Goal: Information Seeking & Learning: Learn about a topic

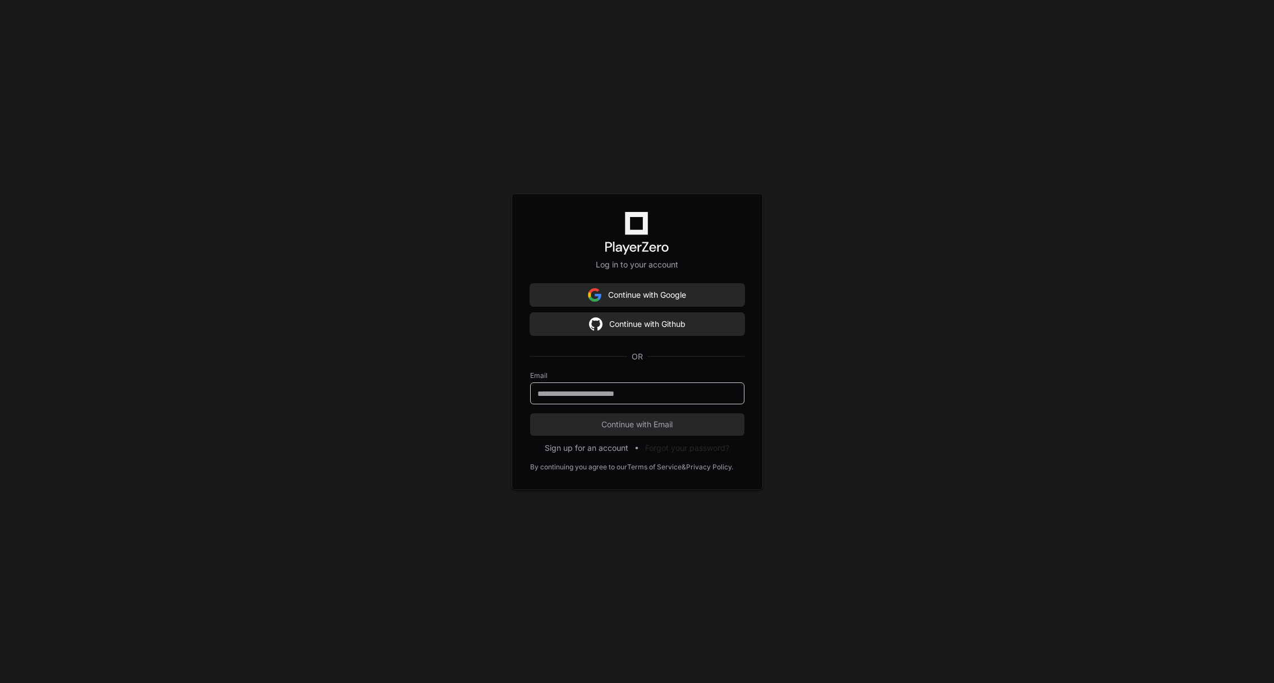
scroll to position [7637, 0]
type input "**********"
click at [530, 414] on button "Continue with Email" at bounding box center [637, 425] width 214 height 22
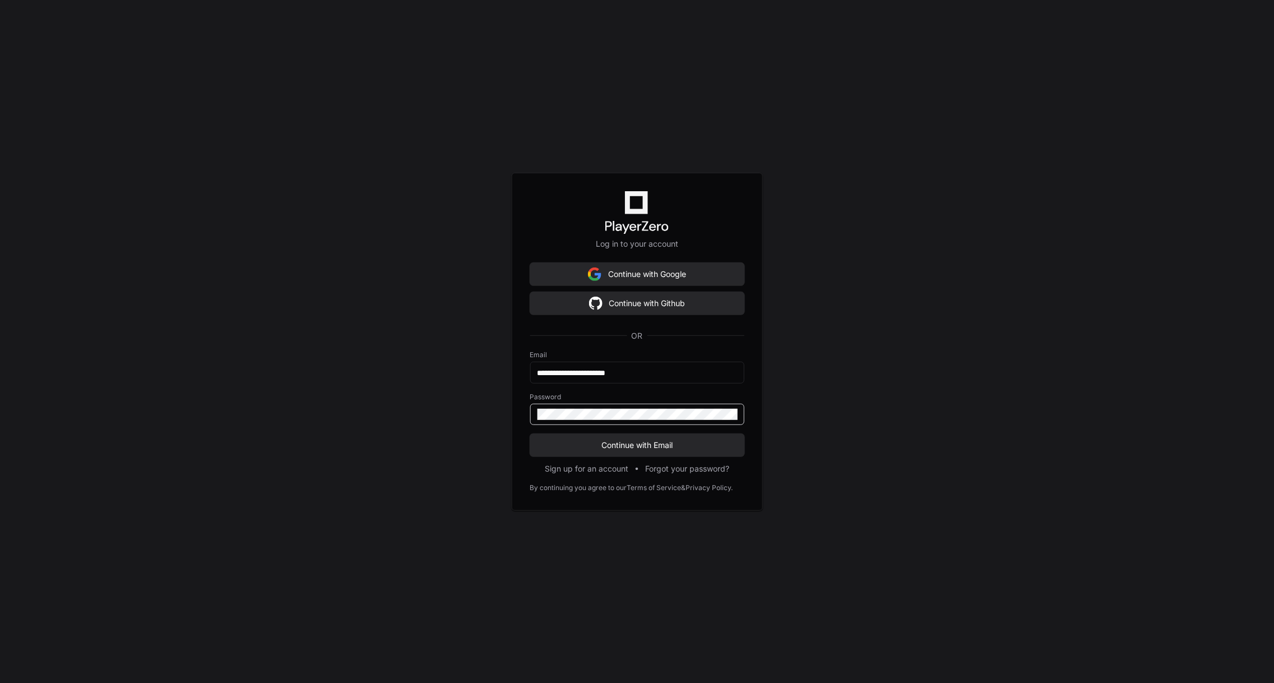
click at [530, 434] on button "Continue with Email" at bounding box center [637, 445] width 214 height 22
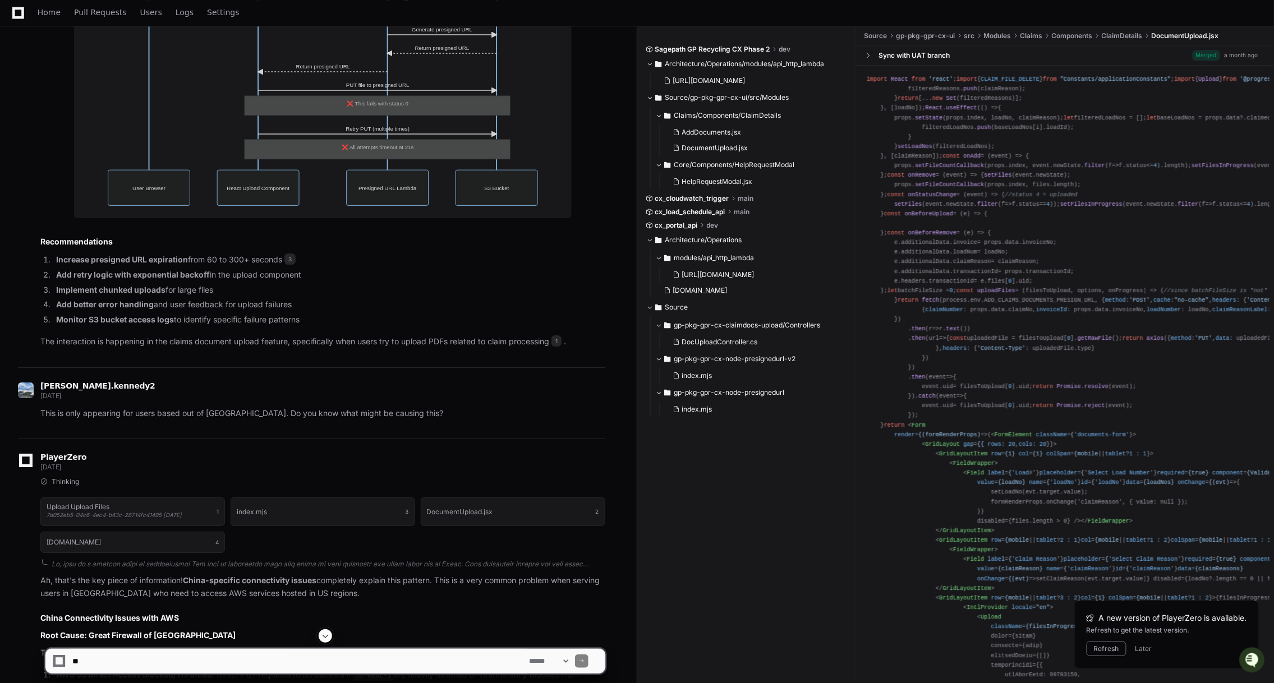
scroll to position [1545, 0]
click at [150, 15] on span "Users" at bounding box center [151, 12] width 22 height 7
click at [149, 16] on span "Users" at bounding box center [151, 12] width 22 height 7
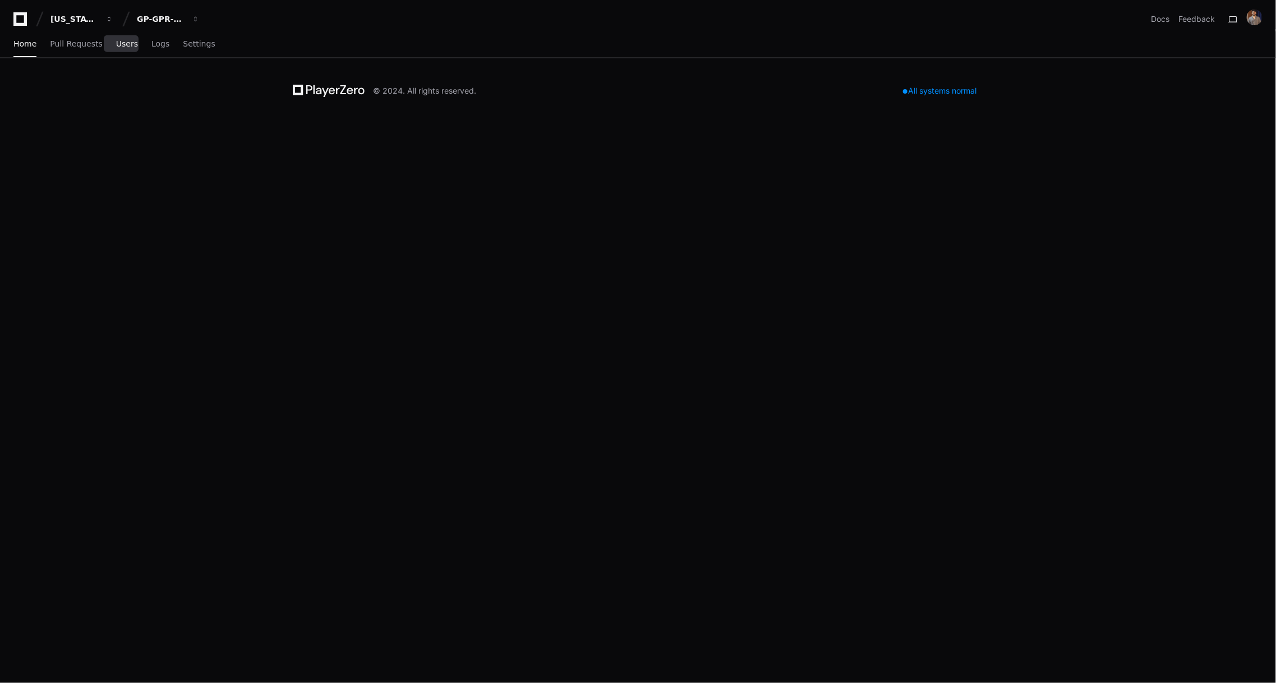
click at [122, 45] on span "Users" at bounding box center [127, 43] width 22 height 7
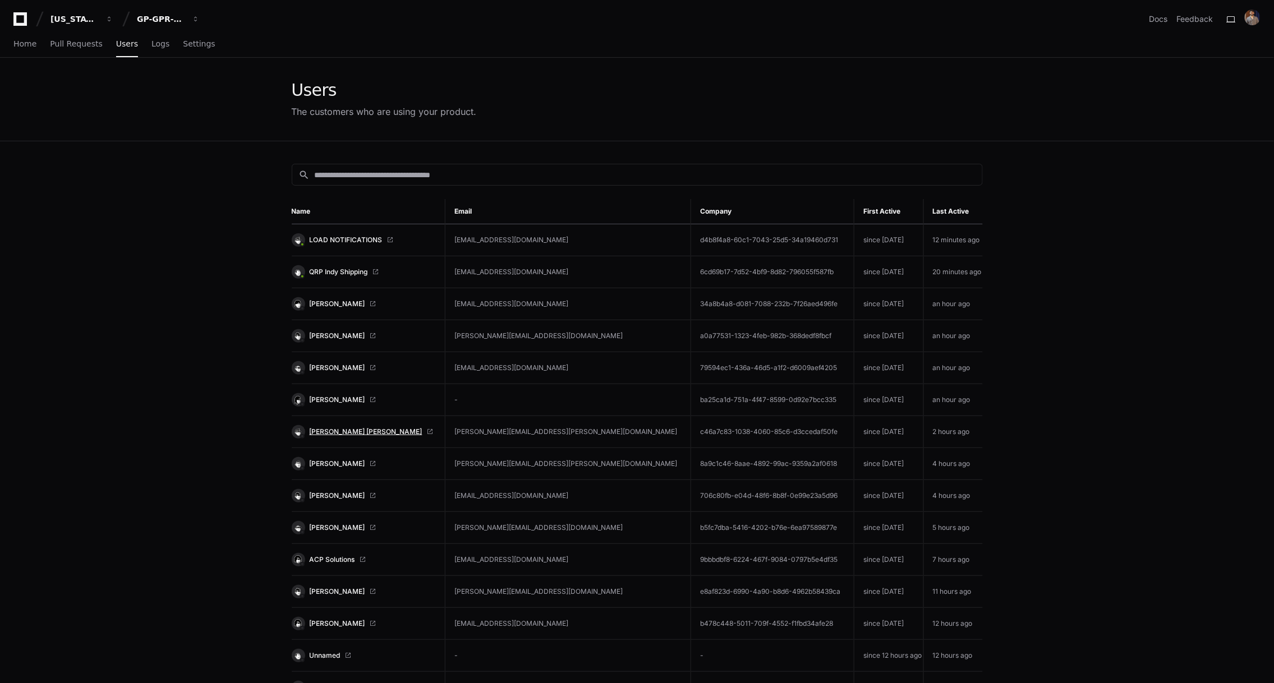
click at [331, 428] on span "[PERSON_NAME] [PERSON_NAME]" at bounding box center [366, 432] width 113 height 9
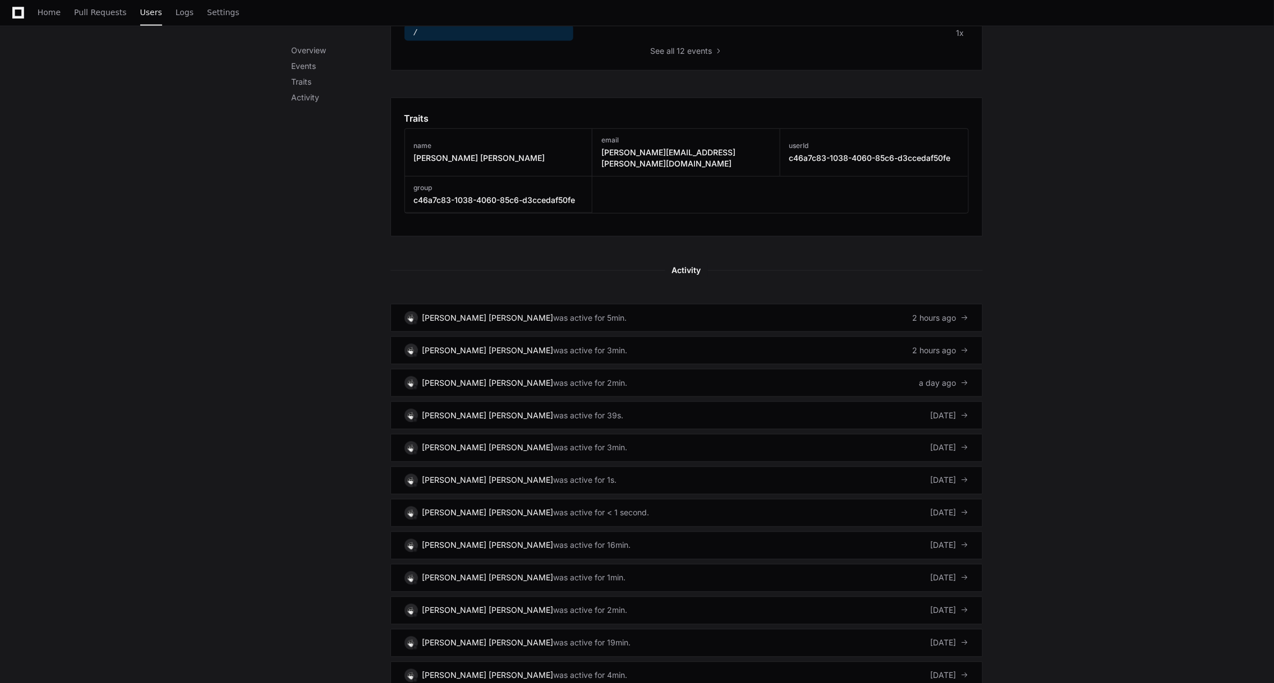
scroll to position [501, 0]
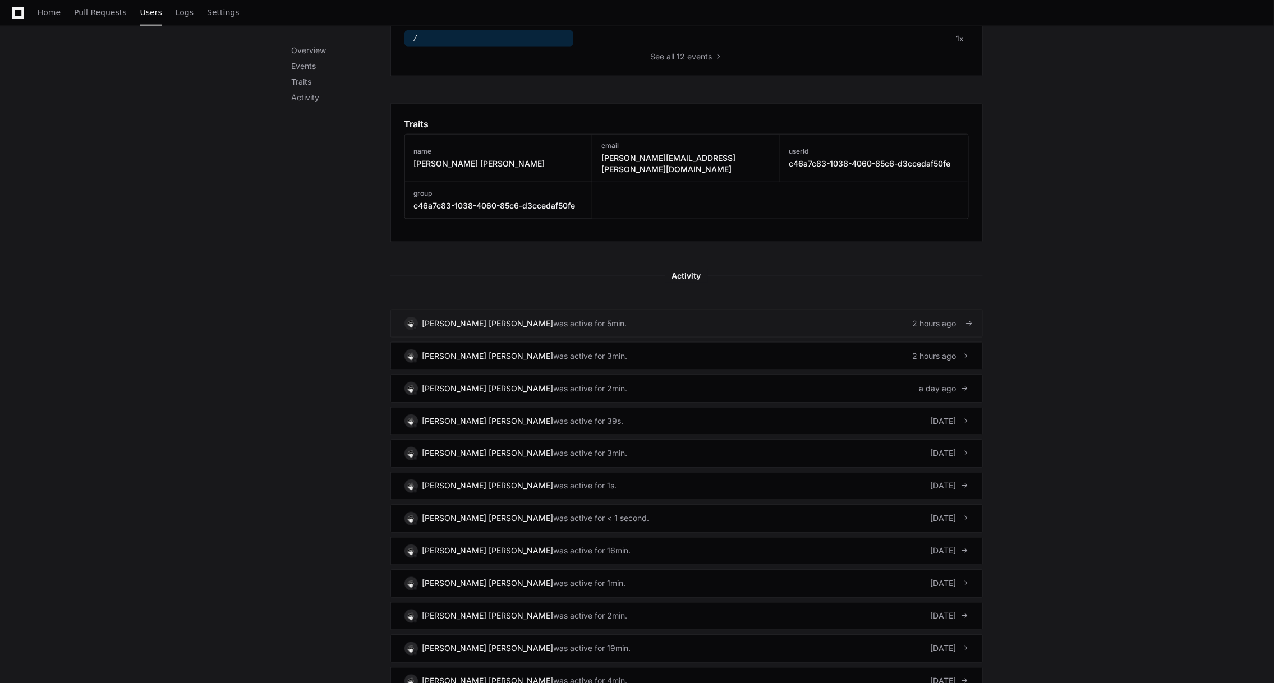
click at [554, 318] on div "was active for 5min." at bounding box center [591, 323] width 74 height 11
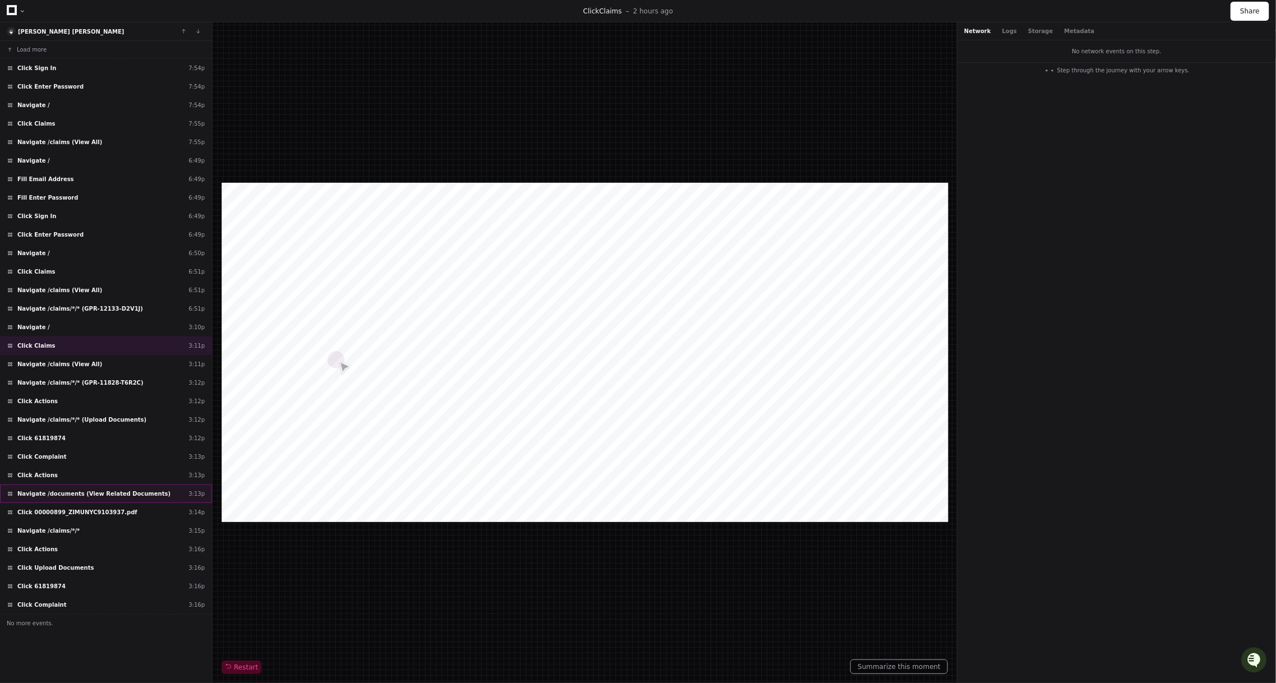
click at [122, 490] on span "Navigate /documents (View Related Documents)" at bounding box center [93, 494] width 153 height 8
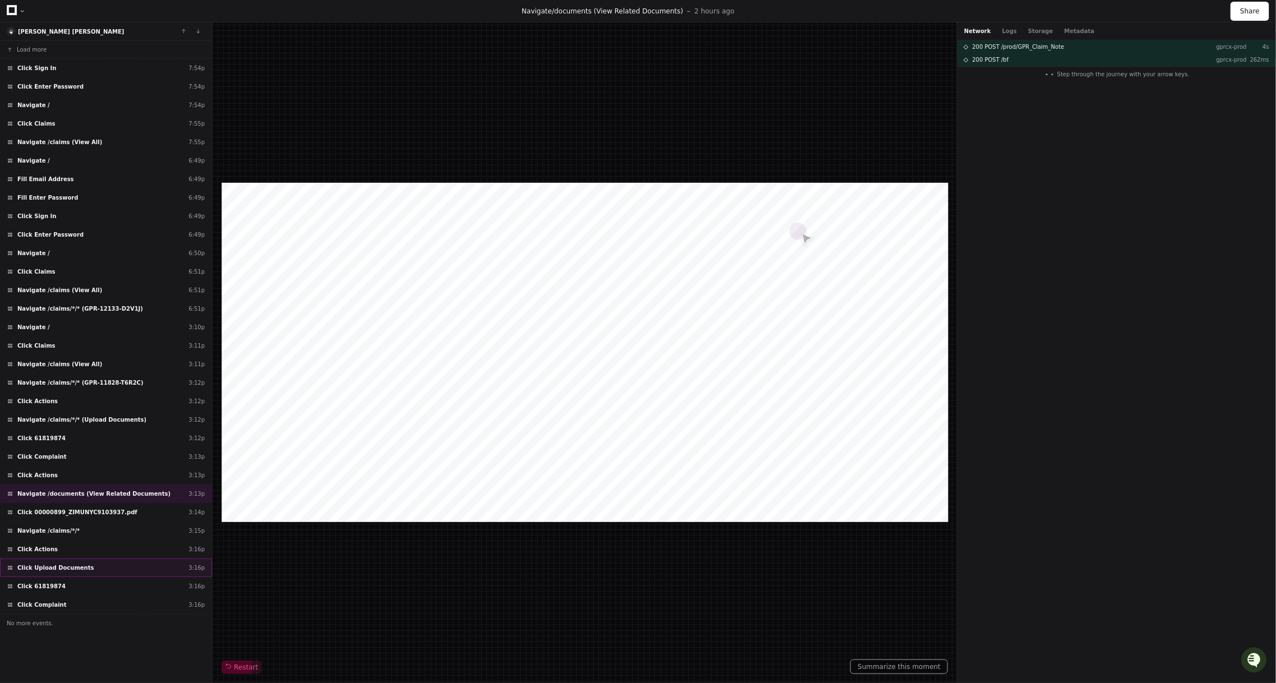
click at [105, 559] on div "Click Upload Documents 3:16p" at bounding box center [106, 568] width 212 height 19
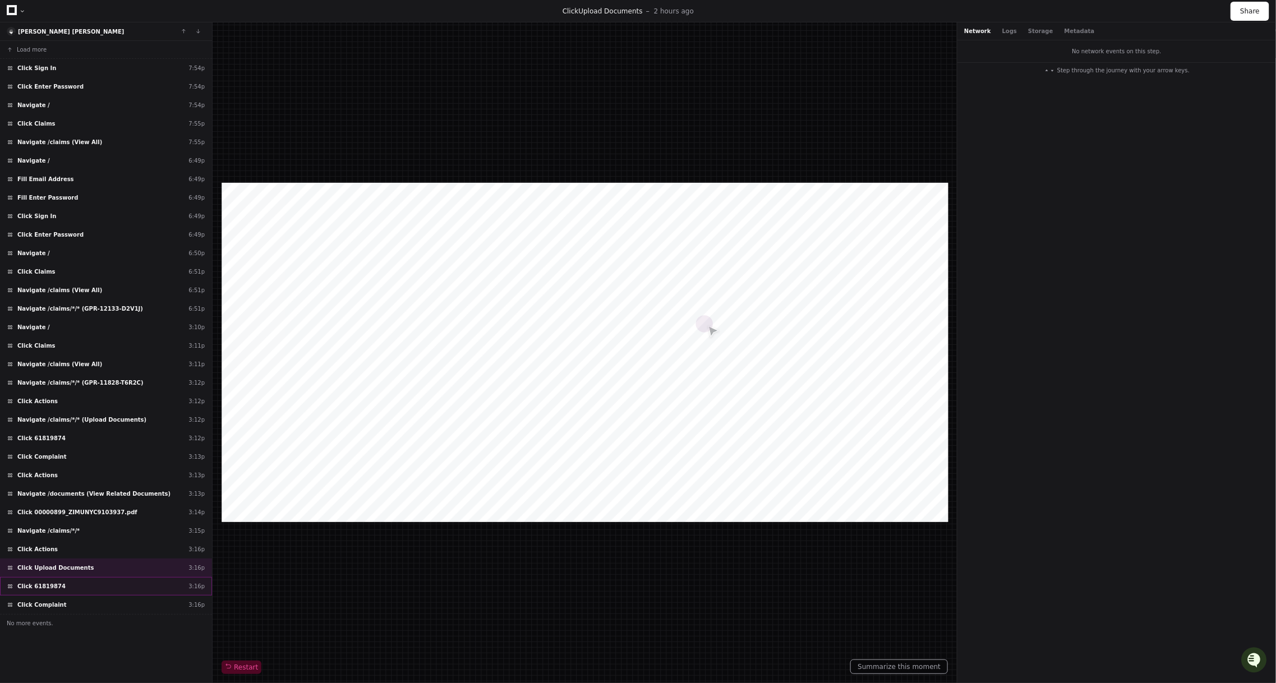
click at [63, 577] on div "Click 61819874 3:16p" at bounding box center [106, 586] width 212 height 19
click at [57, 601] on span "Click Complaint" at bounding box center [41, 605] width 49 height 8
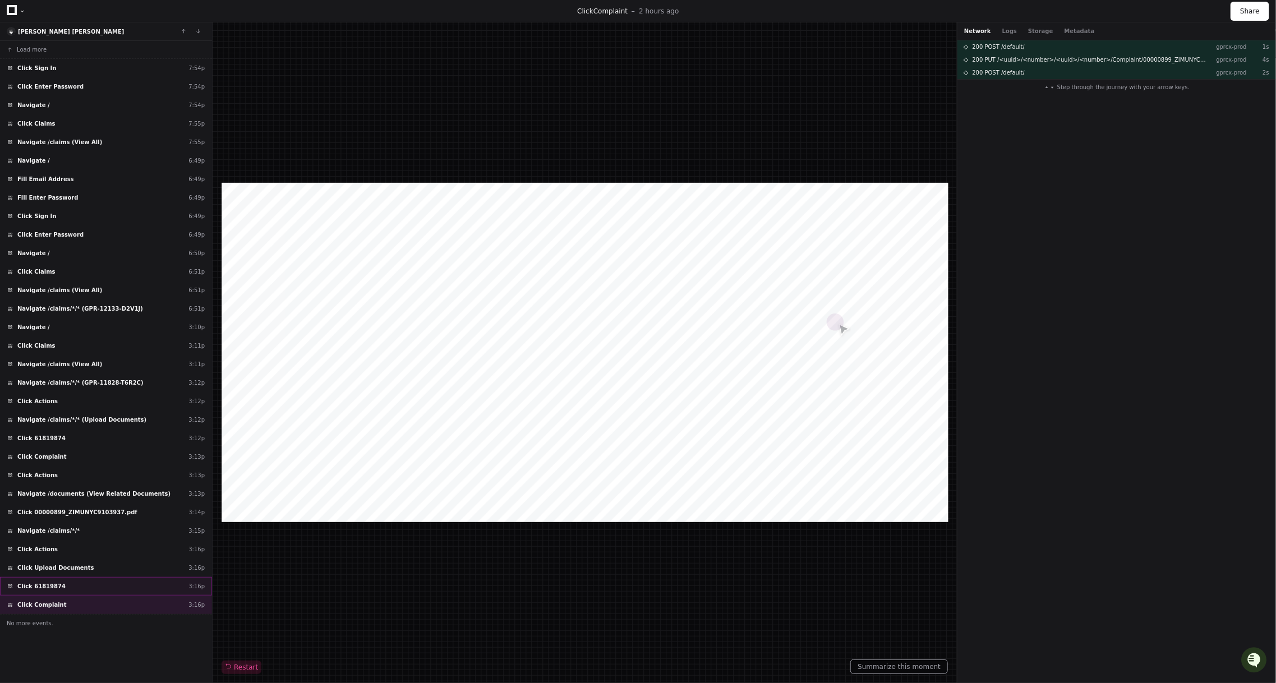
click at [84, 577] on div "Click 61819874 3:16p" at bounding box center [106, 586] width 212 height 19
